Goal: Task Accomplishment & Management: Complete application form

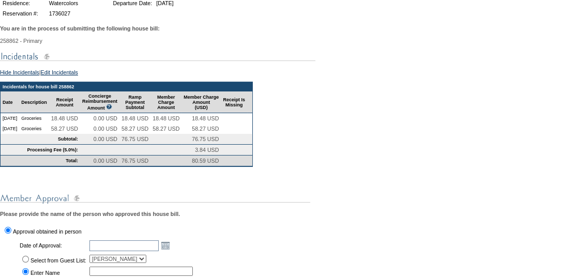
scroll to position [153, 0]
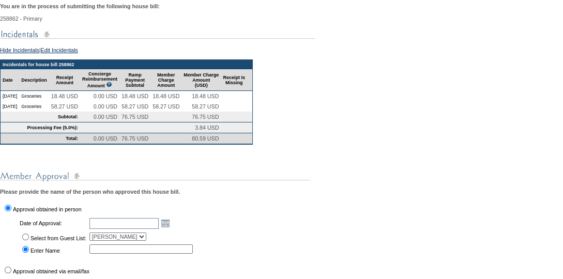
click at [24, 240] on input "Select from Guest List:" at bounding box center [25, 237] width 7 height 7
radio input "true"
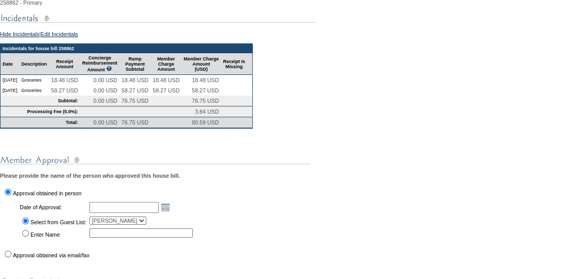
scroll to position [172, 0]
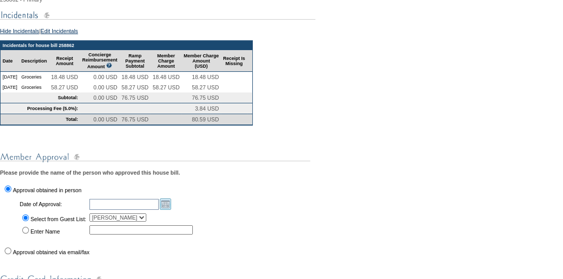
click at [171, 210] on link "Open the calendar popup." at bounding box center [165, 203] width 11 height 11
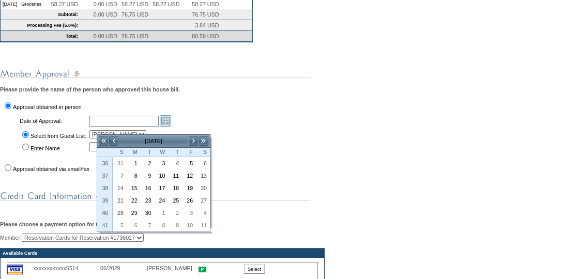
scroll to position [285, 0]
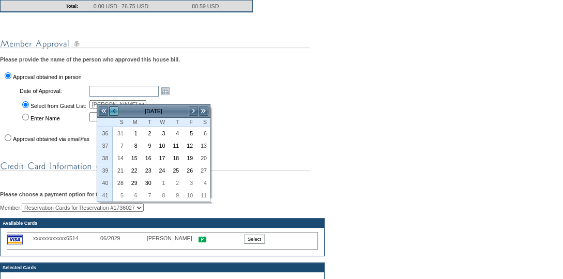
click at [113, 111] on link "<" at bounding box center [114, 111] width 10 height 10
click at [119, 190] on link "31" at bounding box center [119, 195] width 13 height 11
type input "[DATE]"
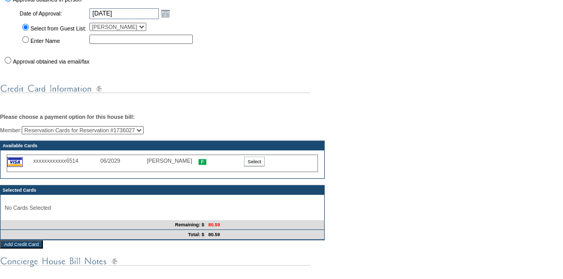
scroll to position [364, 0]
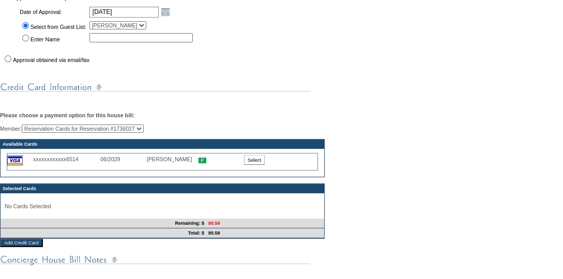
click at [255, 165] on input "Select" at bounding box center [254, 160] width 21 height 10
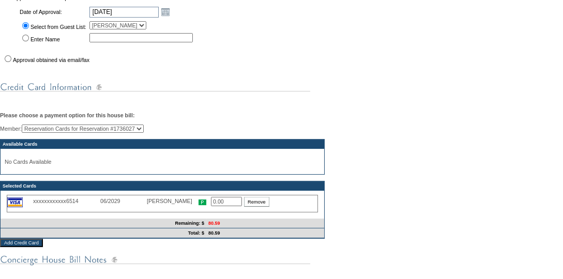
drag, startPoint x: 223, startPoint y: 213, endPoint x: 206, endPoint y: 212, distance: 17.1
click at [206, 212] on div "xxxxxxxxxxxx6514 06/2029 [PERSON_NAME] 0.00 Remove" at bounding box center [162, 204] width 311 height 18
drag, startPoint x: 228, startPoint y: 211, endPoint x: 211, endPoint y: 210, distance: 17.6
click at [211, 206] on input "0.00" at bounding box center [226, 201] width 31 height 9
type input "80.59"
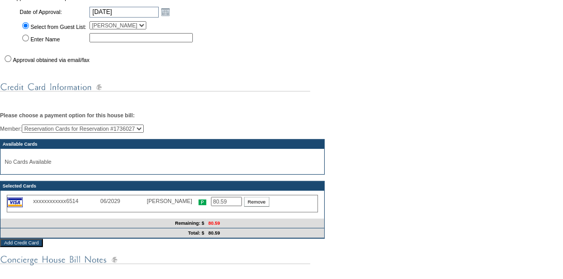
click at [310, 276] on div "You are in the process of submitting the following house bill: 258862 - Primary…" at bounding box center [281, 94] width 563 height 616
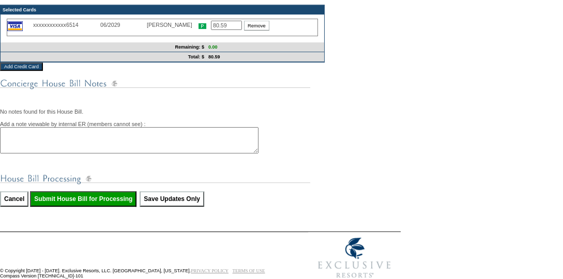
scroll to position [548, 0]
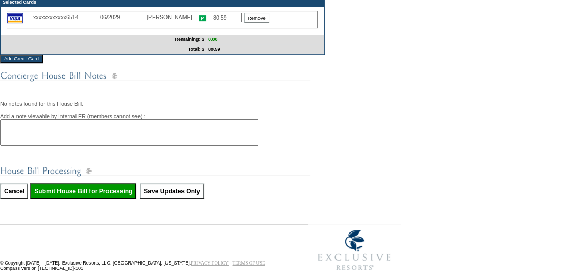
click at [101, 199] on input "Submit House Bill for Processing" at bounding box center [83, 191] width 106 height 16
type input "Processing..."
